Goal: Information Seeking & Learning: Find specific page/section

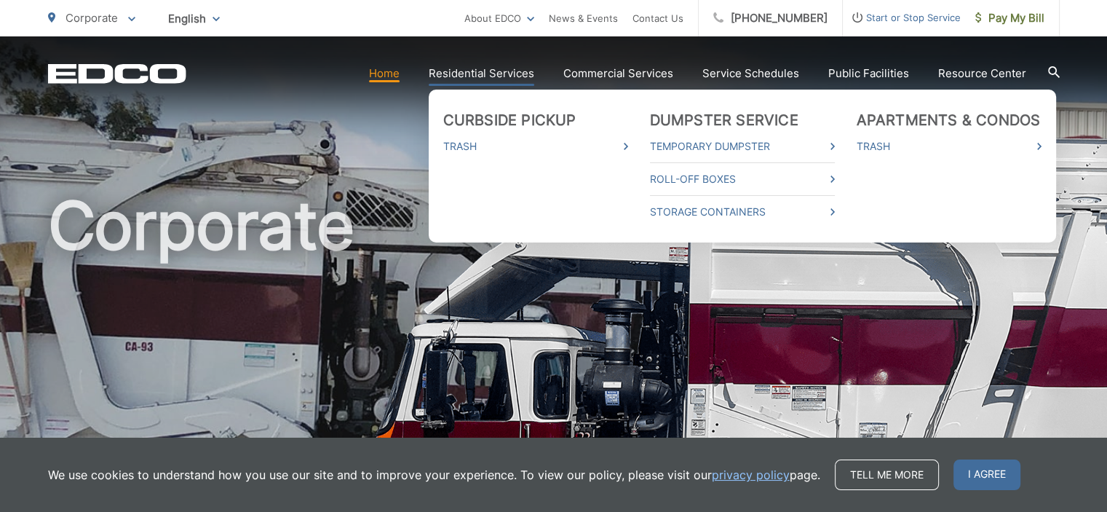
click at [478, 76] on link "Residential Services" at bounding box center [482, 73] width 106 height 17
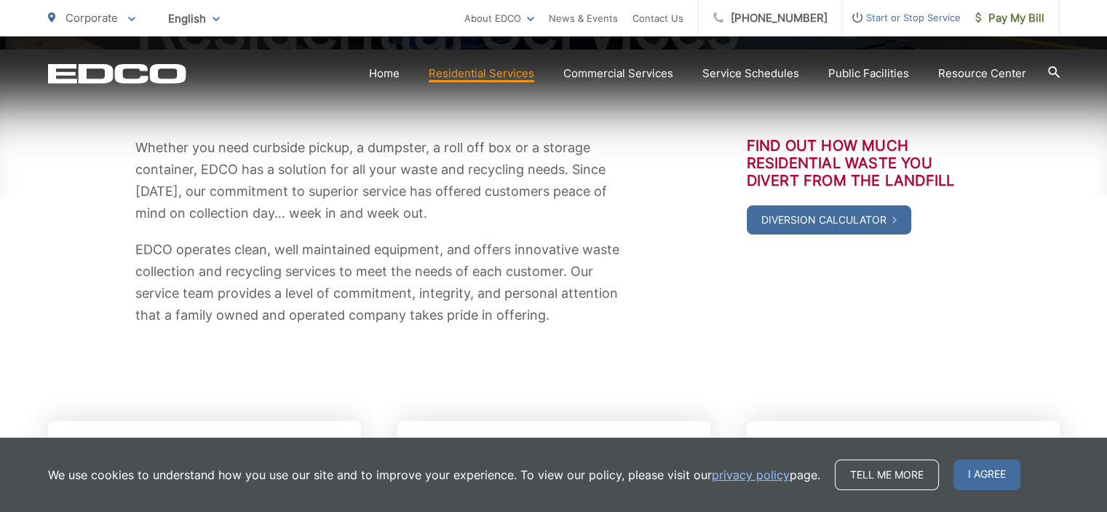
scroll to position [250, 0]
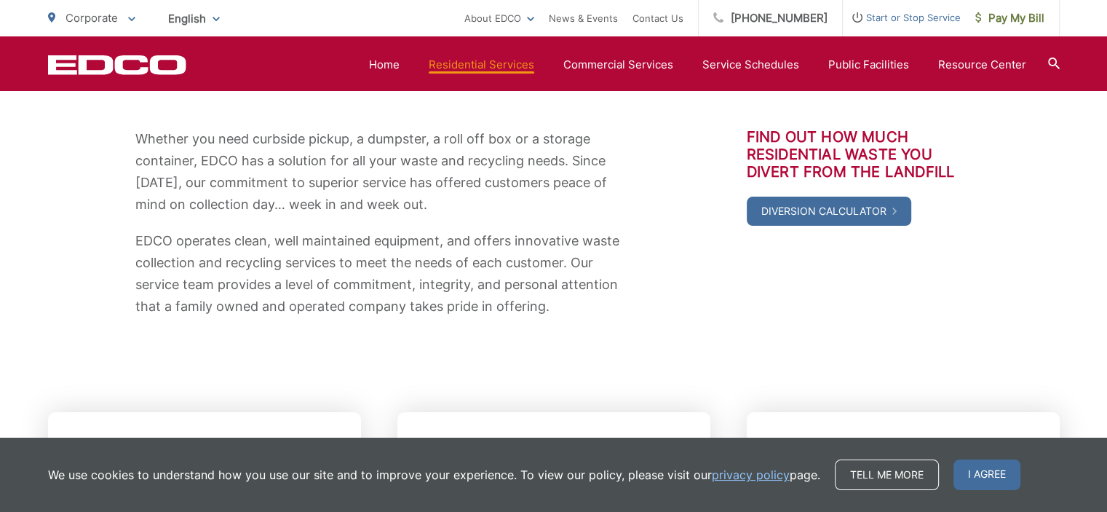
click at [663, 339] on div "Whether you need curbside pickup, a dumpster, a roll off box or a storage conta…" at bounding box center [554, 223] width 1012 height 364
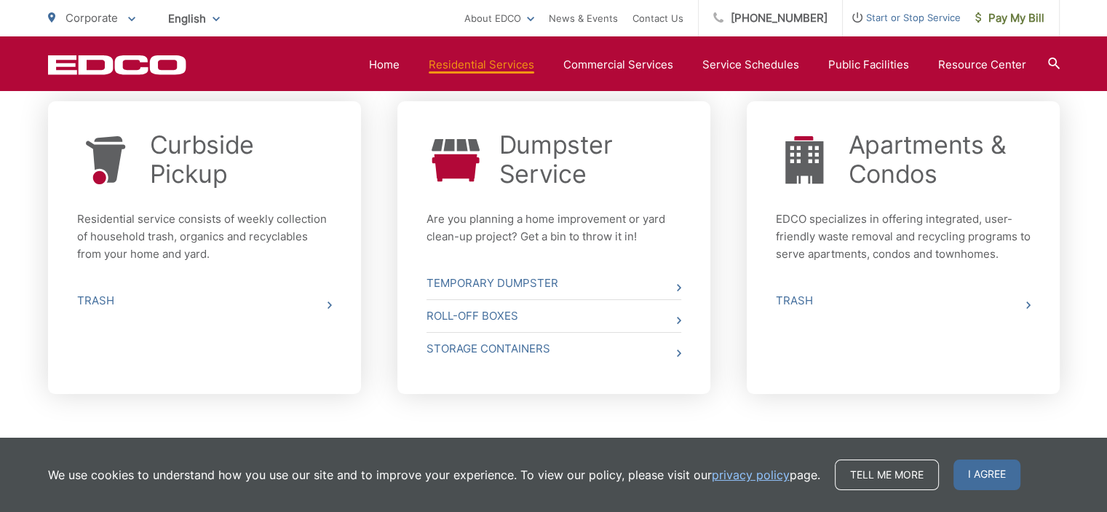
scroll to position [562, 0]
click at [108, 300] on link "Trash" at bounding box center [204, 300] width 255 height 32
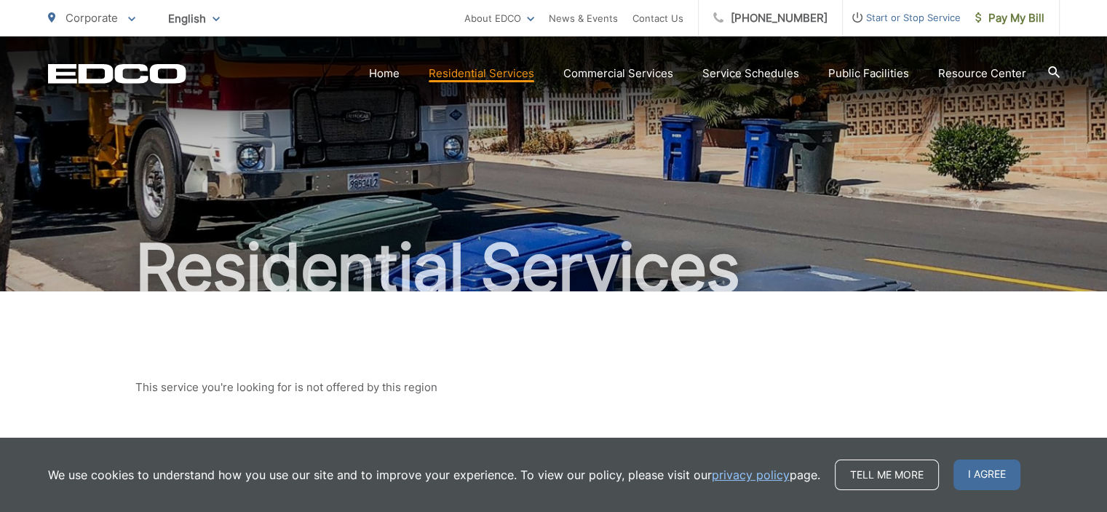
click at [1056, 72] on icon at bounding box center [1054, 72] width 12 height 12
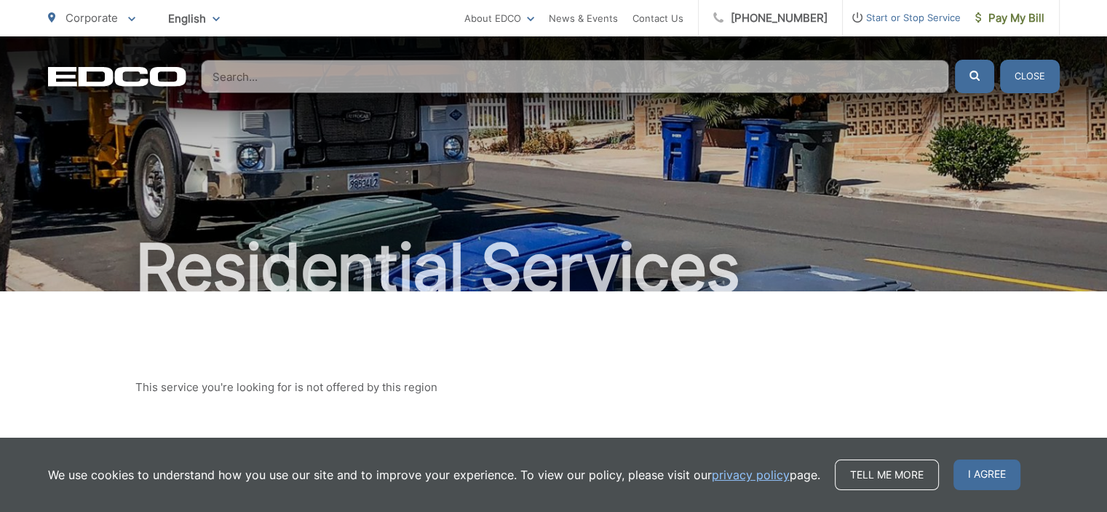
click at [478, 83] on input "Search" at bounding box center [575, 76] width 748 height 33
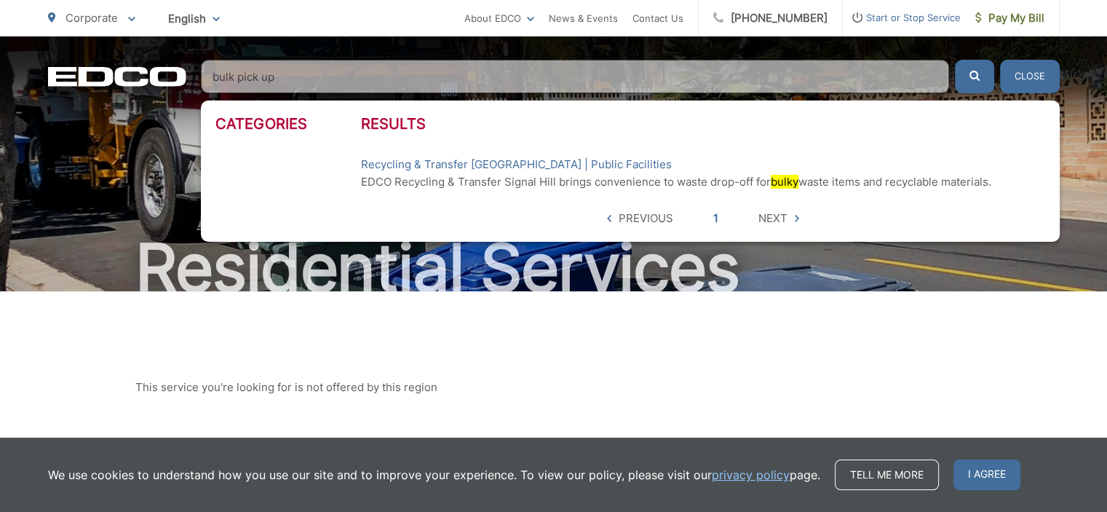
click at [955, 60] on button "submit" at bounding box center [974, 76] width 39 height 33
click at [805, 90] on input "bulk pick up" at bounding box center [575, 76] width 748 height 33
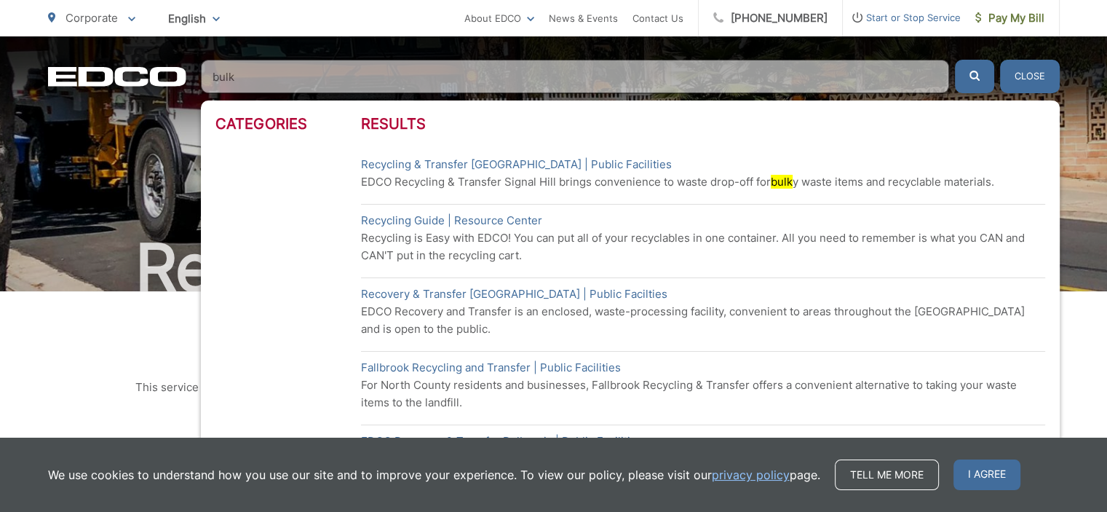
type input "bulk"
click at [955, 60] on button "submit" at bounding box center [974, 76] width 39 height 33
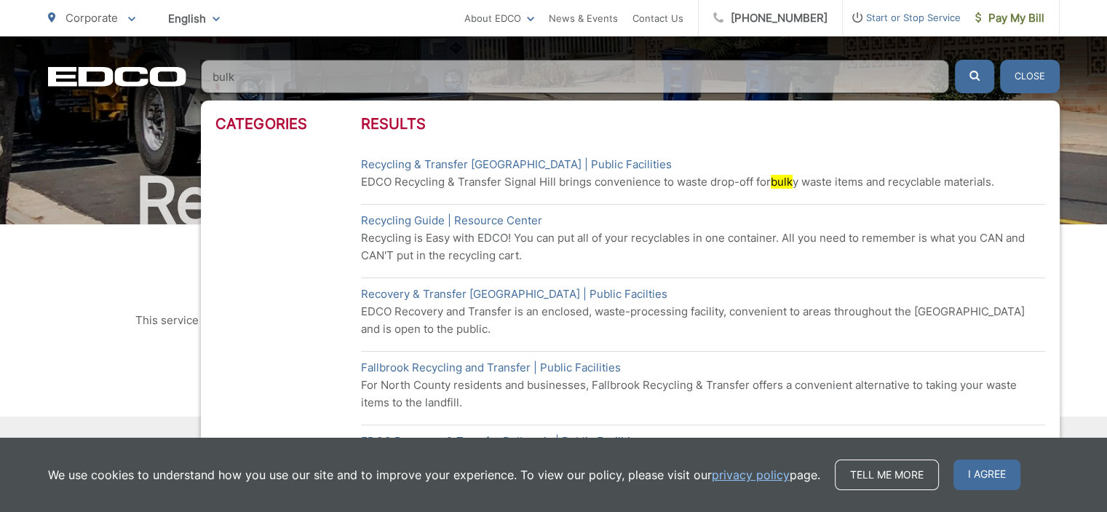
scroll to position [63, 0]
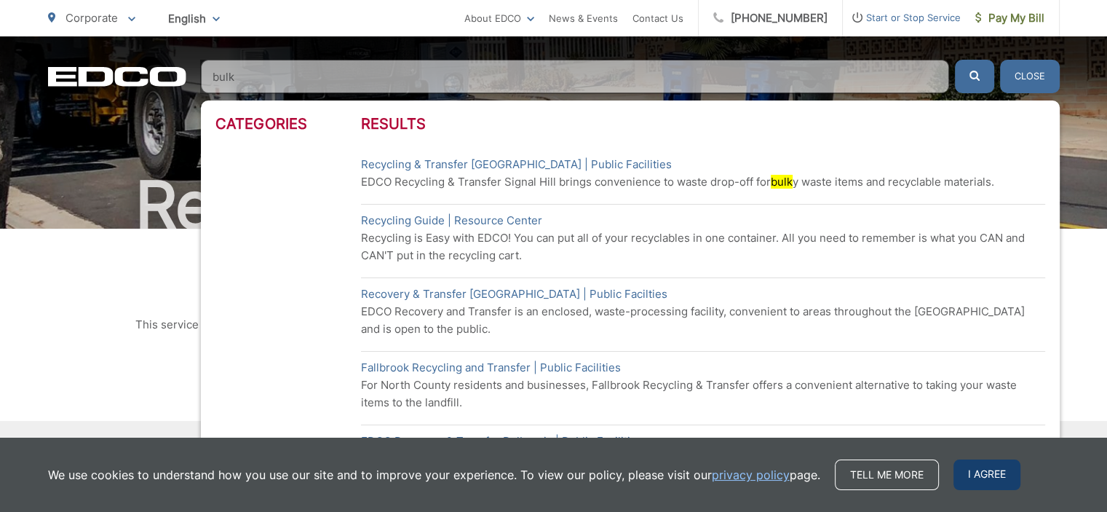
click at [984, 469] on span "I agree" at bounding box center [987, 474] width 67 height 31
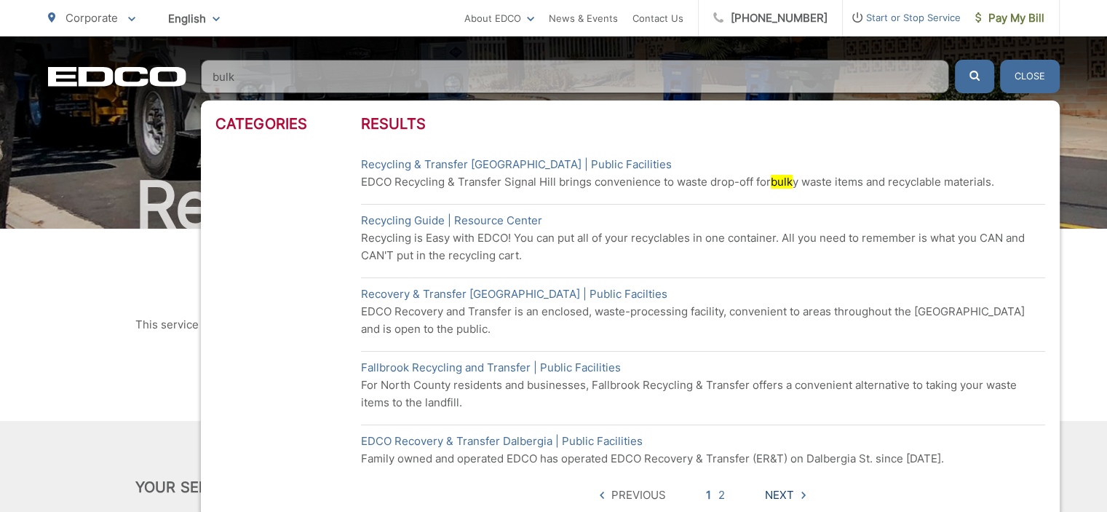
click at [785, 490] on span "Next" at bounding box center [779, 494] width 29 height 17
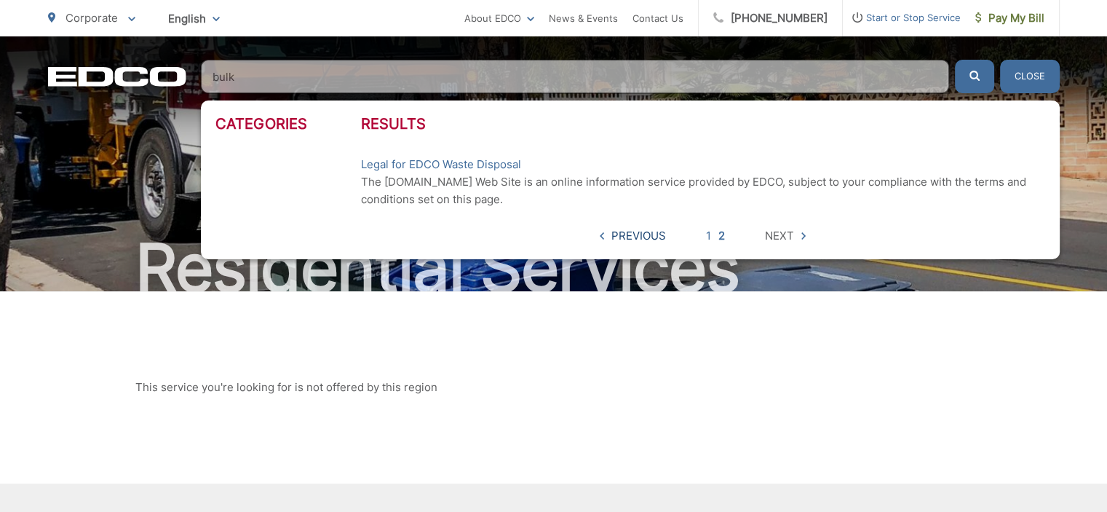
click at [646, 238] on span "Previous" at bounding box center [639, 235] width 55 height 17
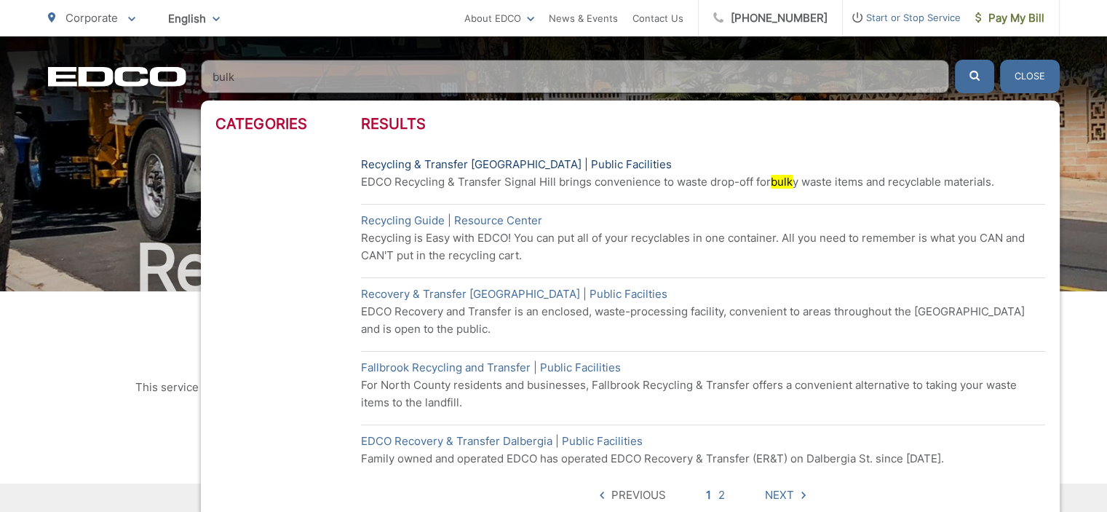
click at [573, 165] on link "Recycling & Transfer Signal Hill | Public Facilities" at bounding box center [516, 164] width 311 height 17
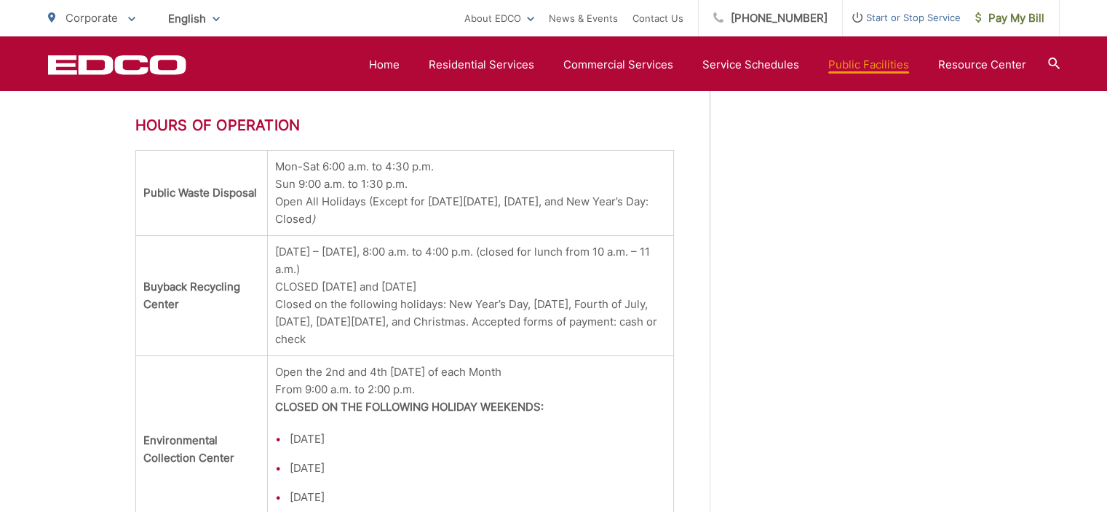
scroll to position [1691, 0]
